Goal: Information Seeking & Learning: Find specific page/section

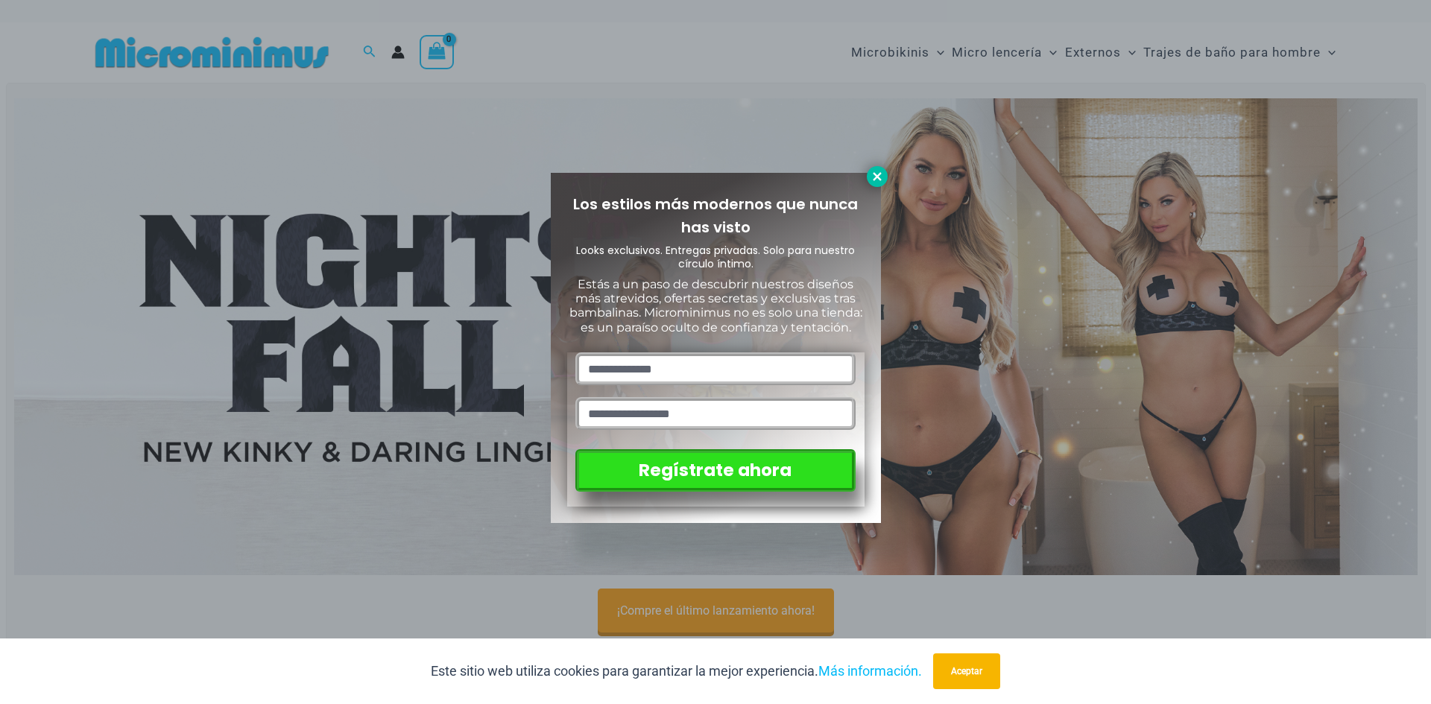
click at [879, 176] on icon at bounding box center [877, 176] width 8 height 8
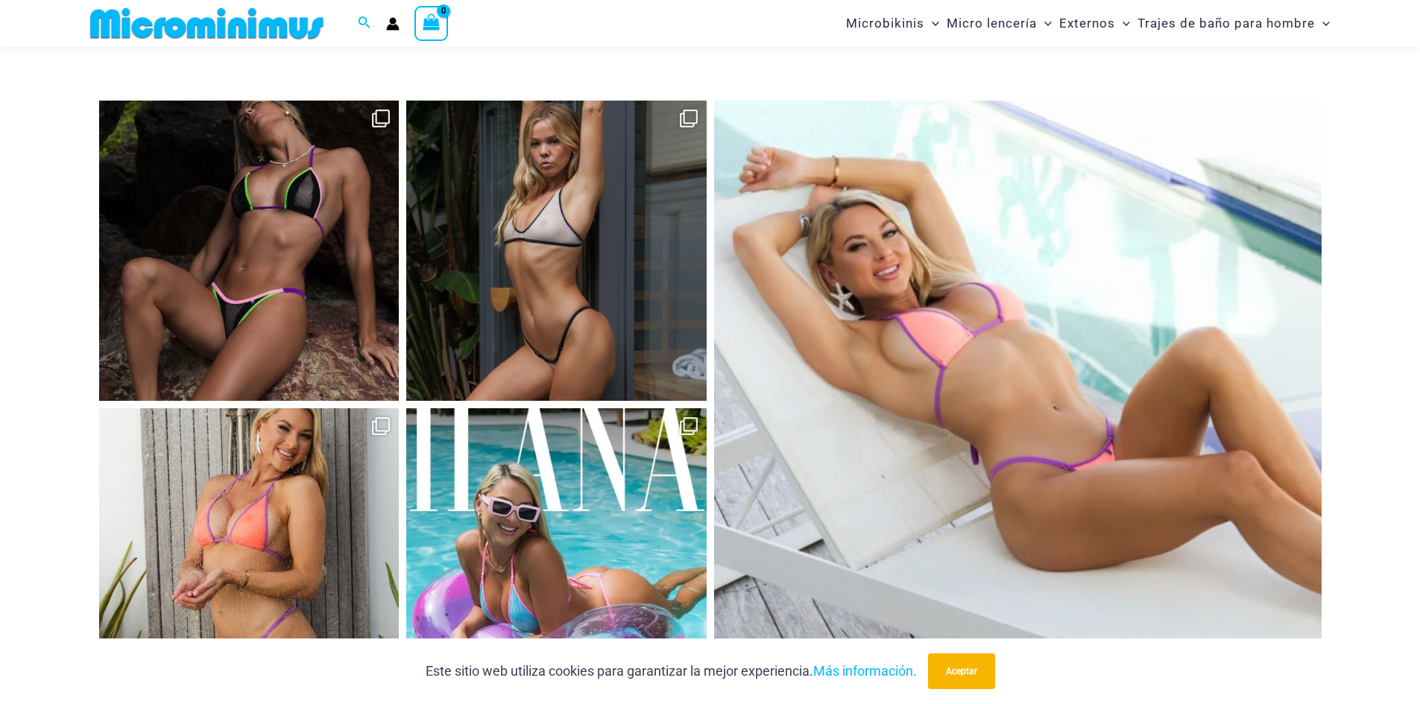
scroll to position [6470, 0]
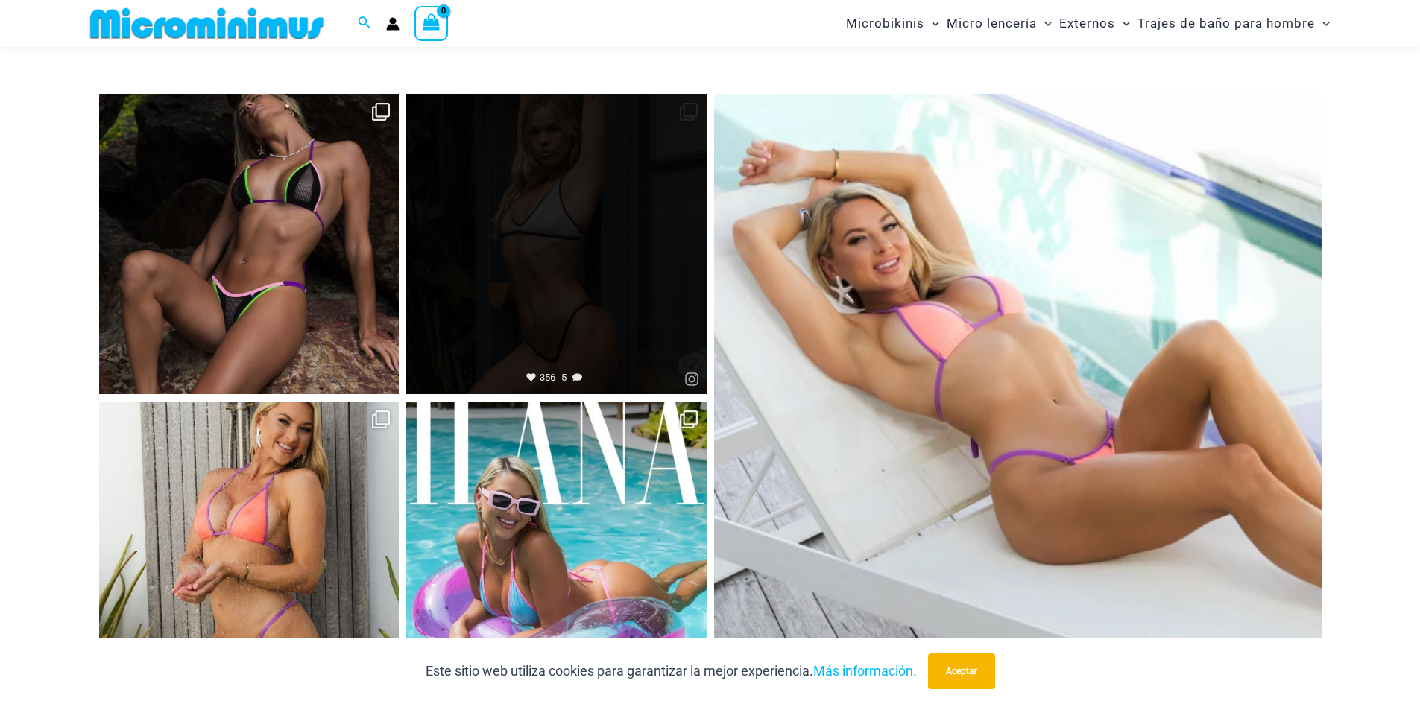
click at [601, 285] on link "Abierto" at bounding box center [556, 244] width 300 height 300
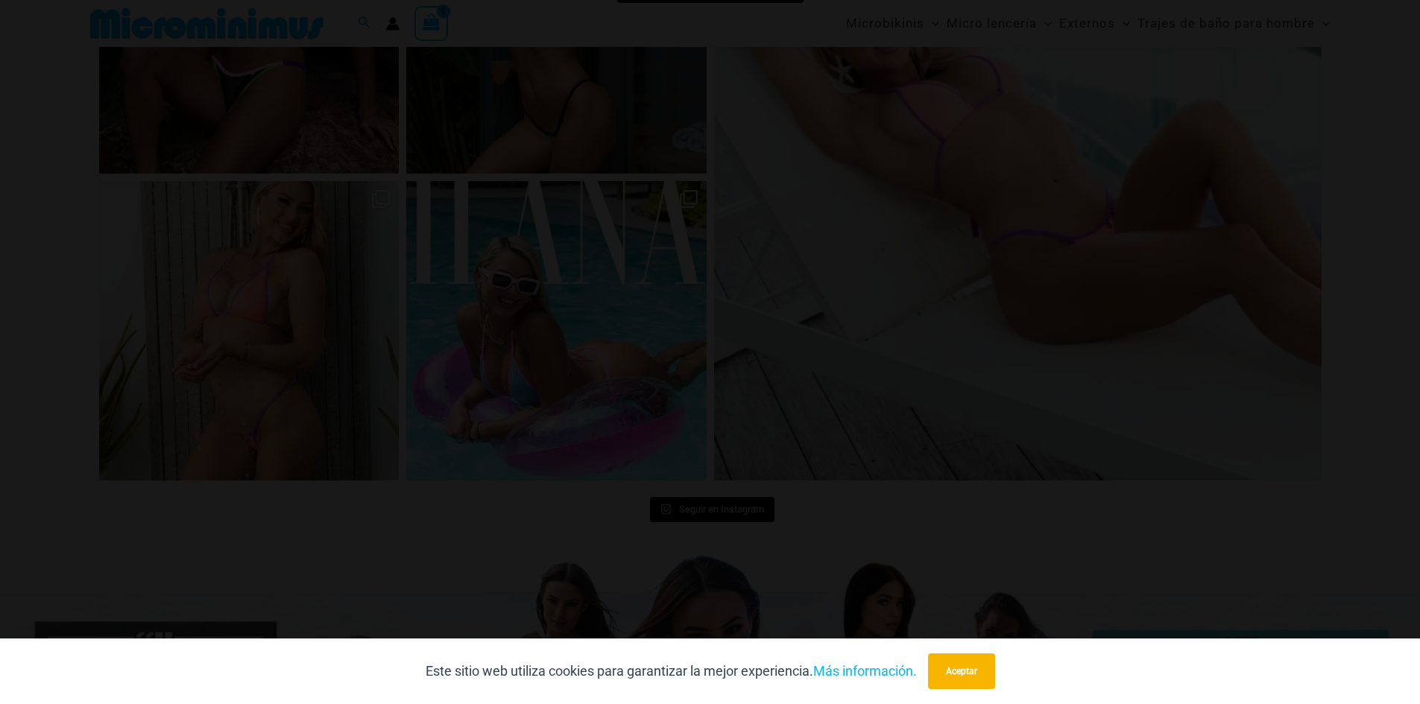
scroll to position [6693, 0]
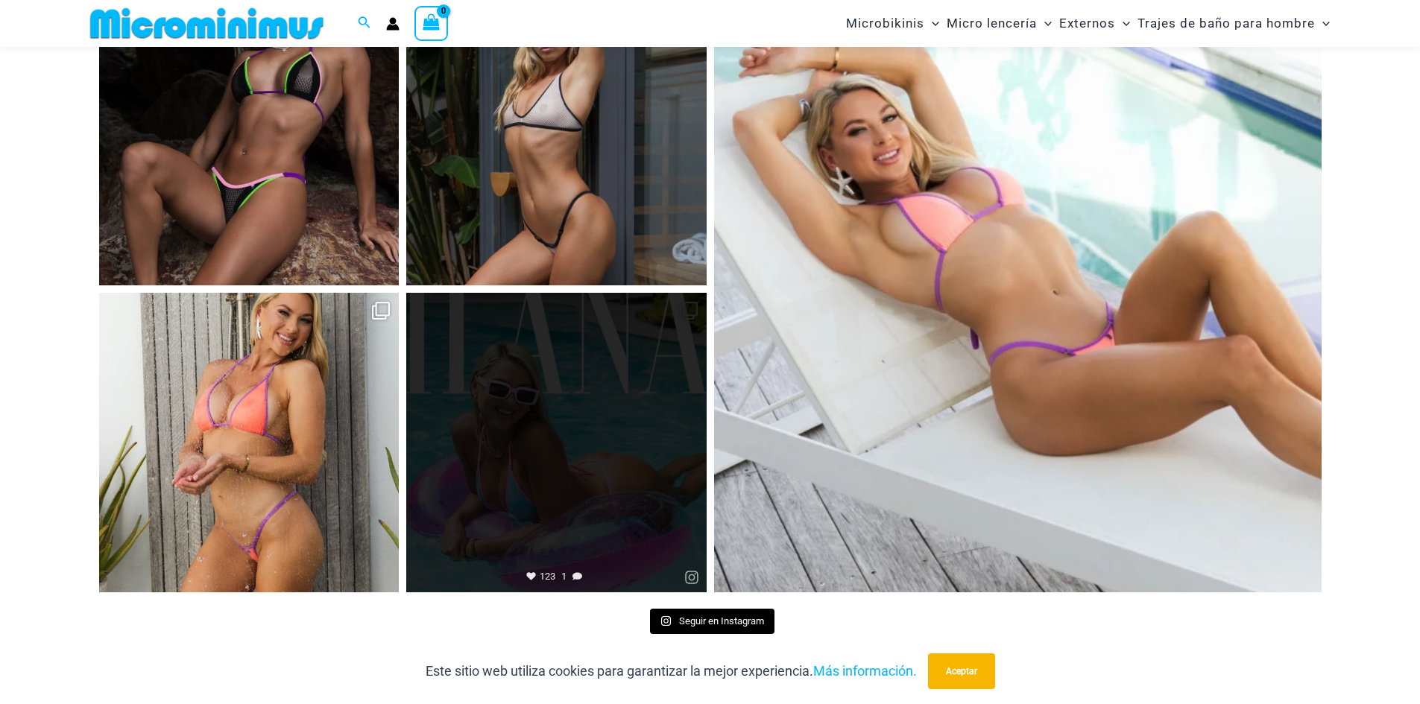
scroll to position [6470, 0]
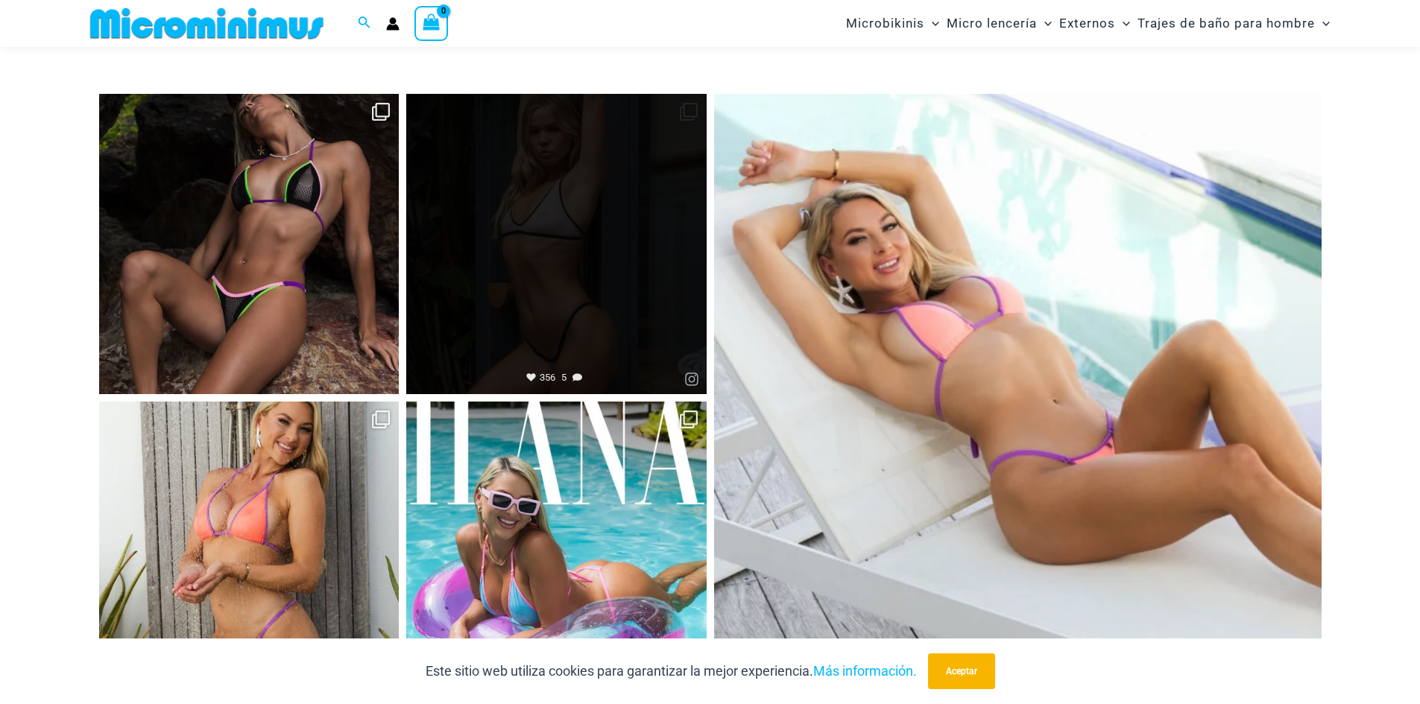
click at [564, 284] on link "Abierto" at bounding box center [556, 244] width 300 height 300
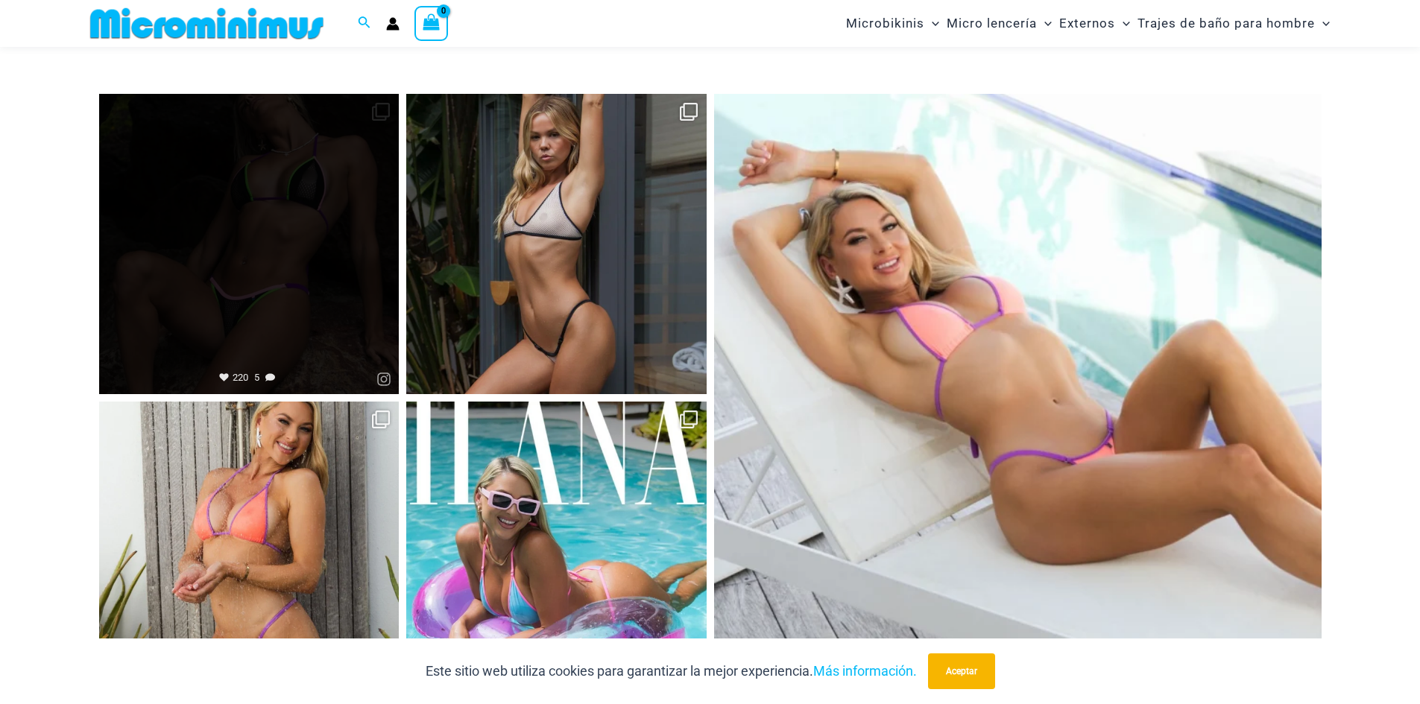
click at [361, 303] on link "Abierto" at bounding box center [249, 244] width 300 height 300
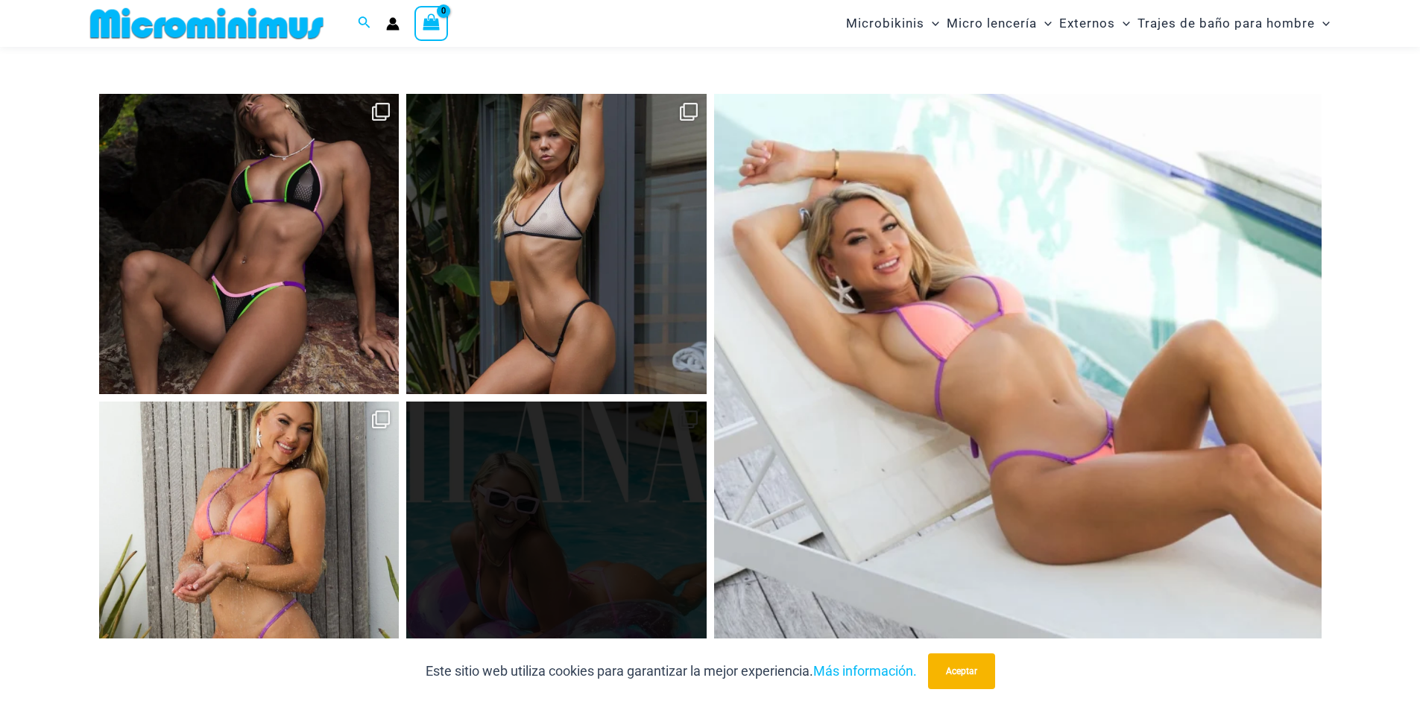
click at [648, 487] on link "Abierto" at bounding box center [556, 552] width 300 height 300
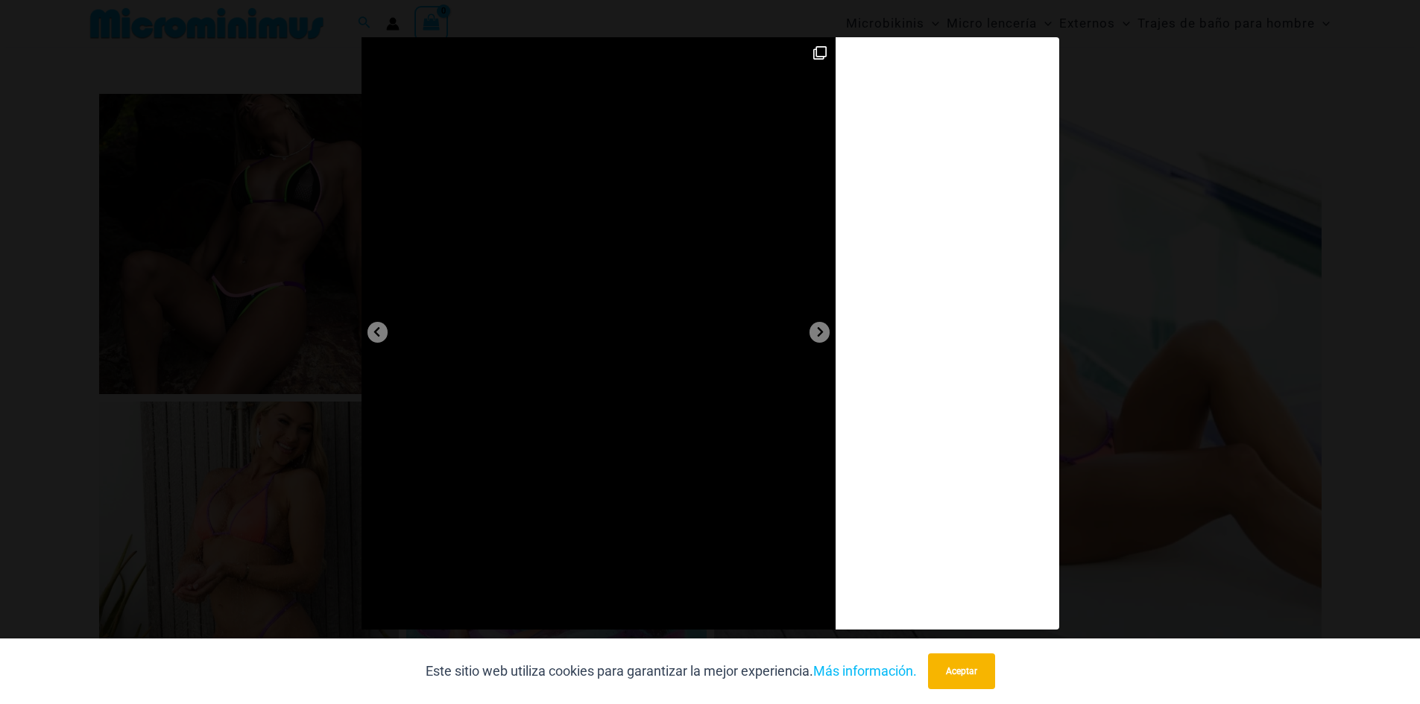
drag, startPoint x: 1267, startPoint y: 160, endPoint x: 1259, endPoint y: 162, distance: 7.8
click at [1262, 162] on div "Diapositiva anterior Siguiente diapositiva @microminimus They’ll look. They’ll …" at bounding box center [710, 335] width 1420 height 596
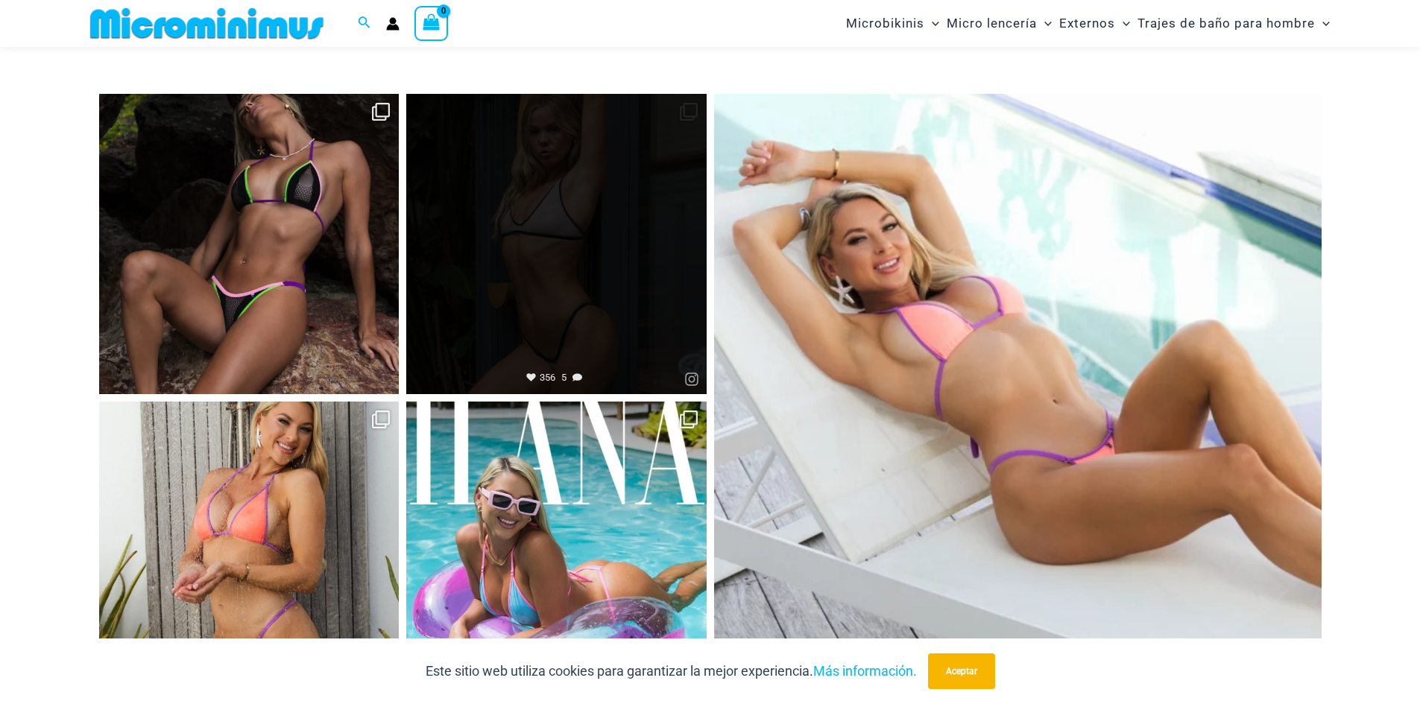
click at [548, 285] on link "Abierto" at bounding box center [556, 244] width 300 height 300
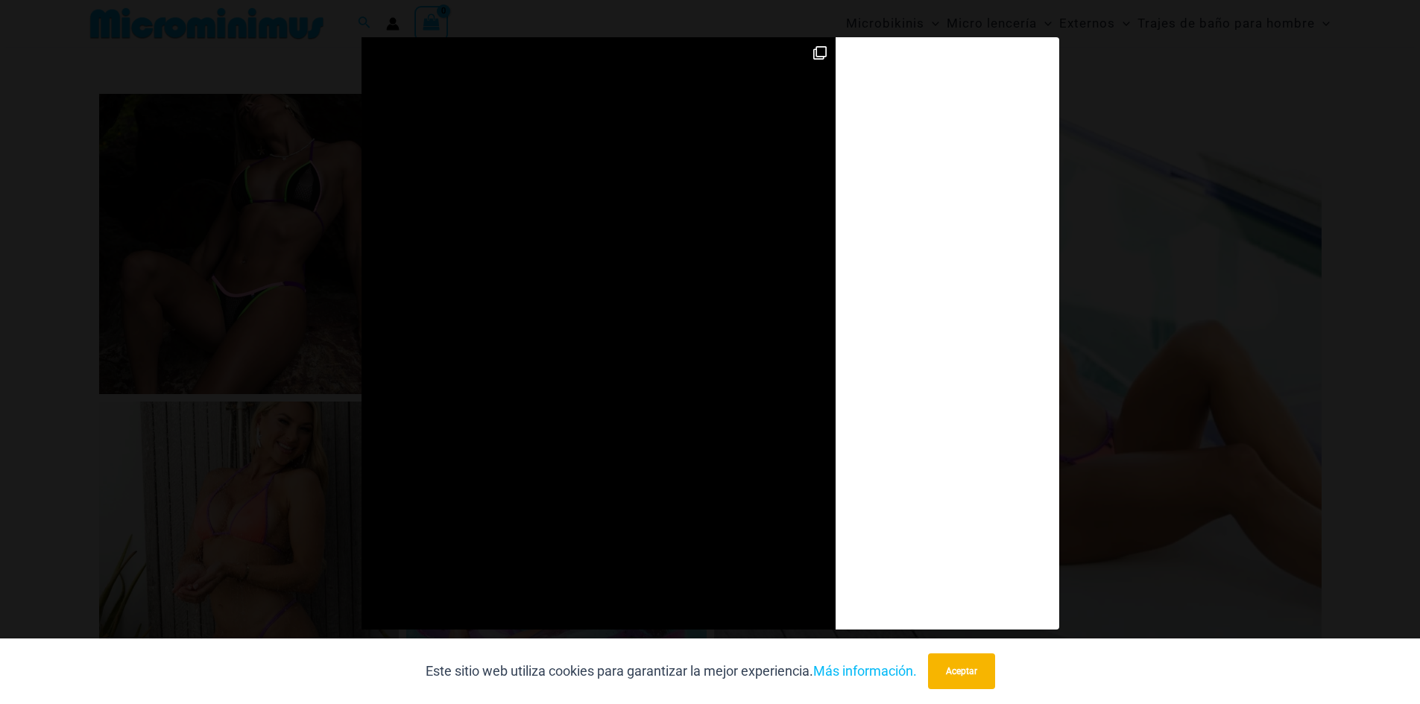
click at [747, 414] on div at bounding box center [598, 333] width 474 height 592
click at [821, 53] on icon at bounding box center [819, 52] width 13 height 13
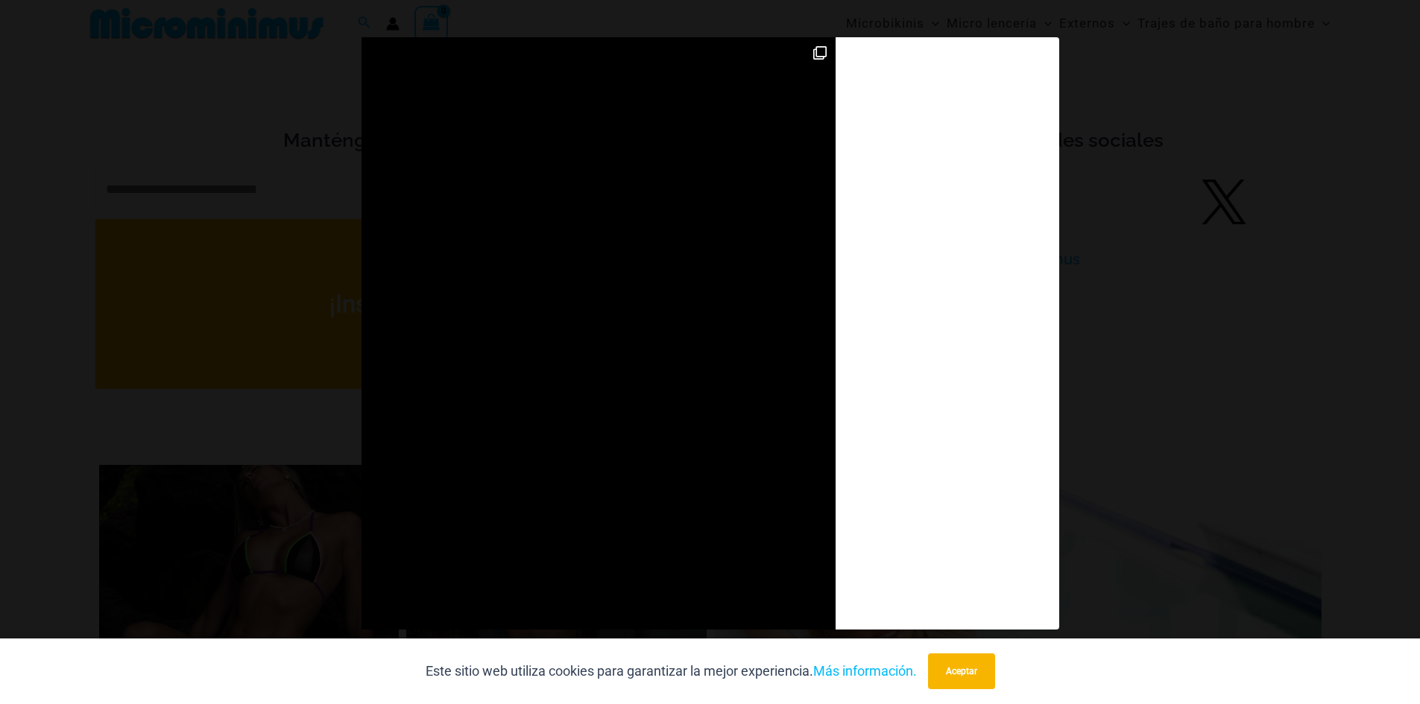
scroll to position [5656, 0]
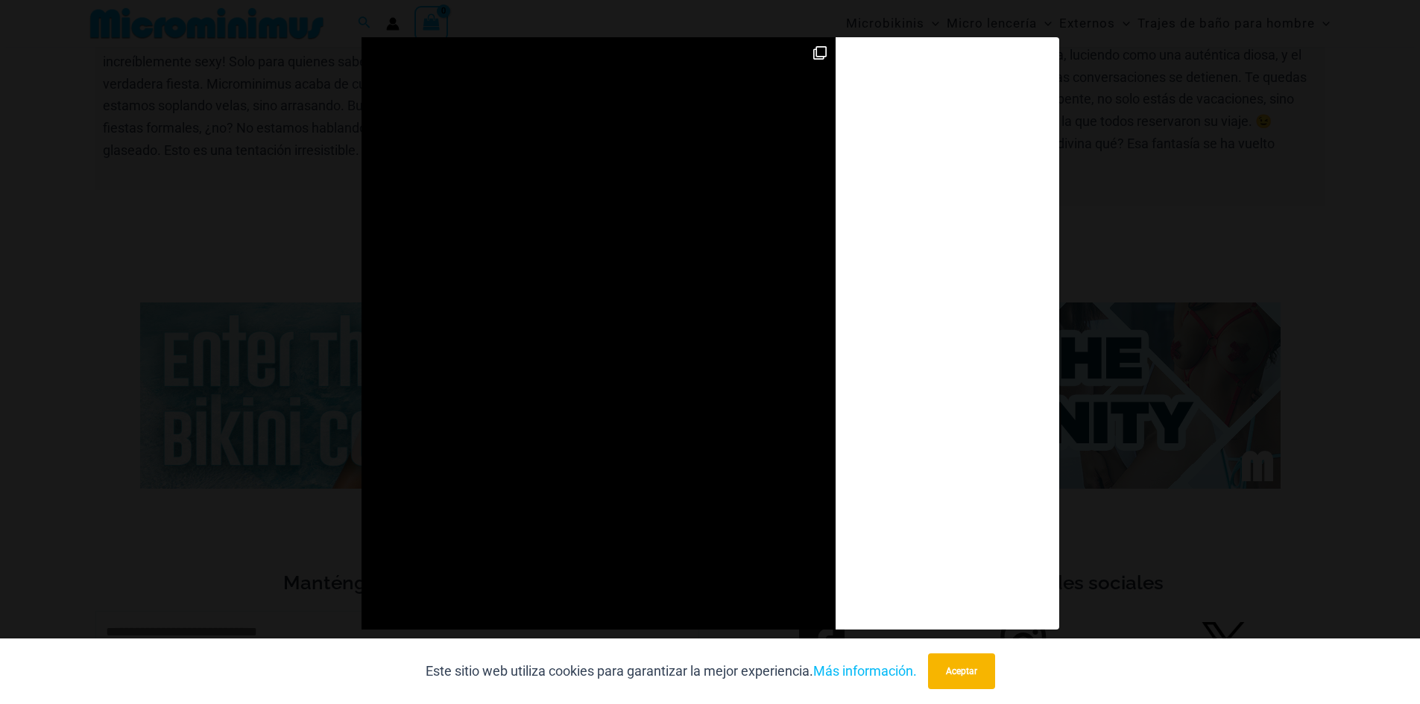
click at [807, 232] on div at bounding box center [598, 333] width 474 height 592
click at [1281, 294] on div "Diapositiva anterior Siguiente diapositiva @microminimus They’ll look. They’ll …" at bounding box center [710, 335] width 1420 height 596
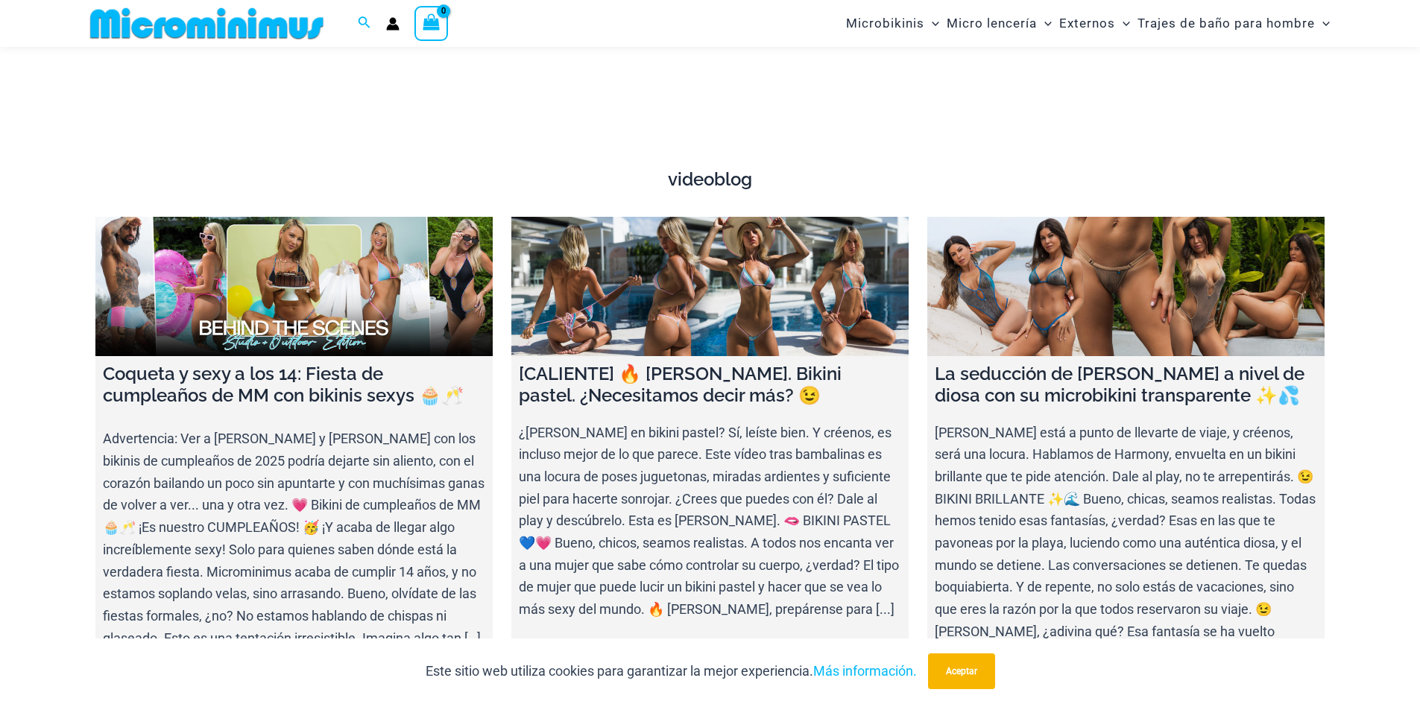
scroll to position [4985, 0]
